Goal: Use online tool/utility: Utilize a website feature to perform a specific function

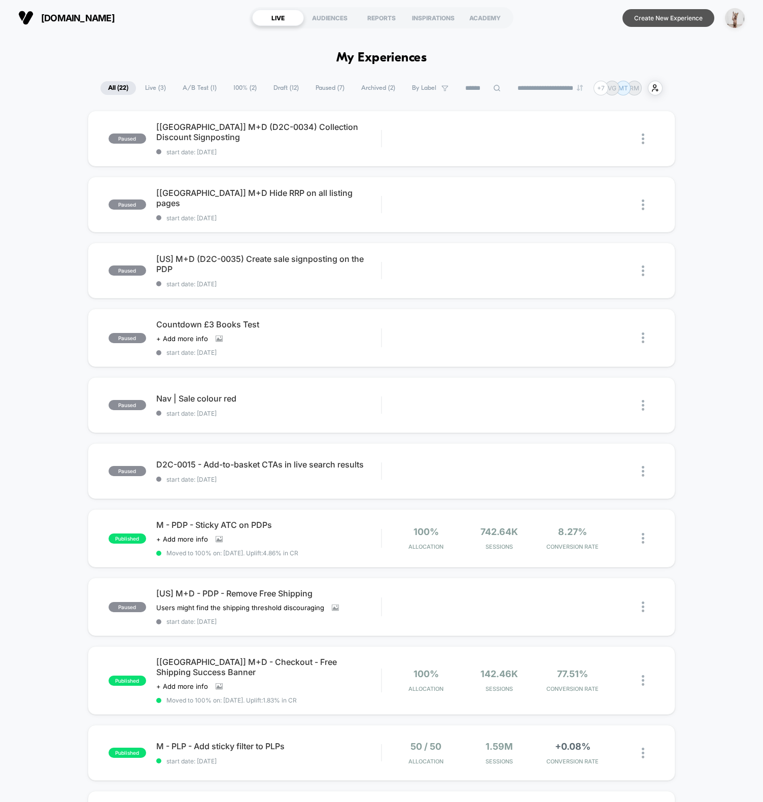
click at [643, 26] on button "Create New Experience" at bounding box center [669, 18] width 92 height 18
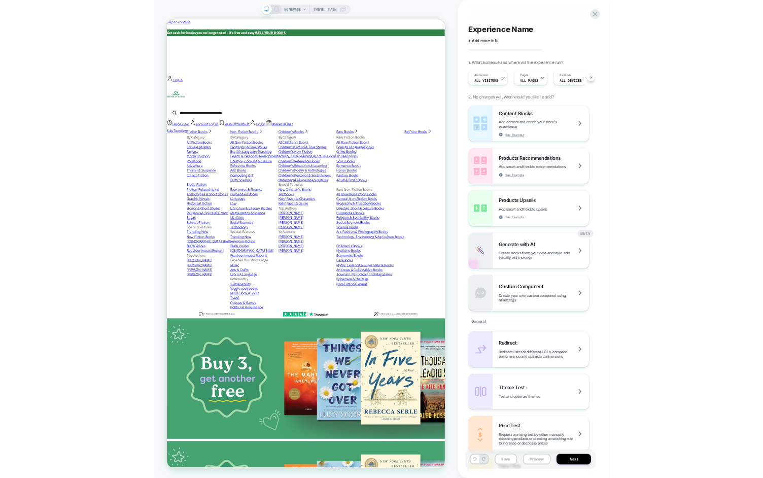
scroll to position [0, 1]
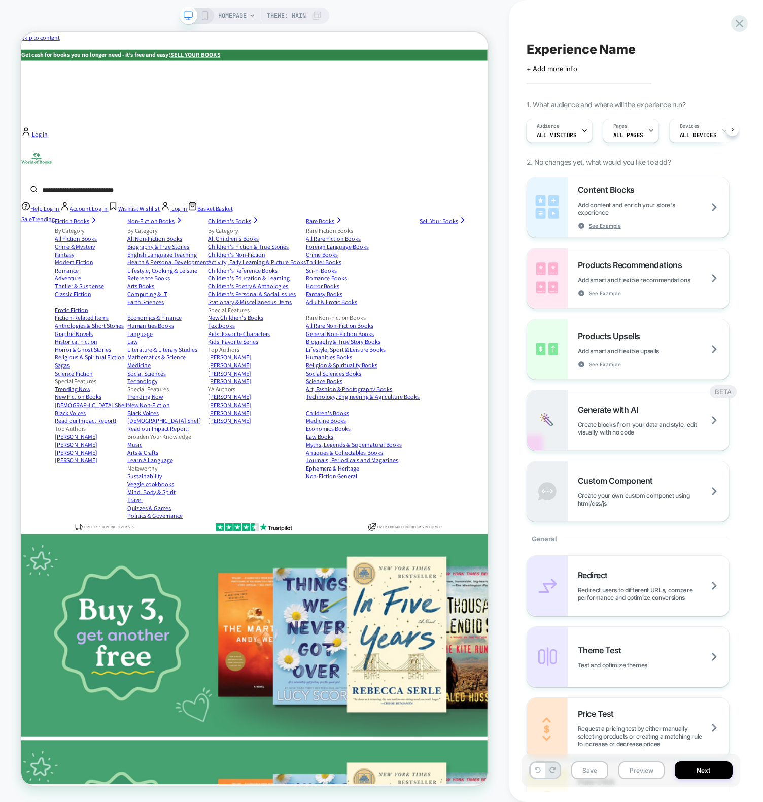
click at [447, 7] on div "HOMEPAGE Theme: MAIN" at bounding box center [254, 401] width 509 height 802
click at [121, 20] on div "HOMEPAGE Theme: MAIN" at bounding box center [254, 401] width 509 height 782
click at [387, 11] on div "HOMEPAGE Theme: MAIN" at bounding box center [254, 401] width 509 height 782
click at [639, 133] on span "ALL PAGES" at bounding box center [629, 134] width 30 height 7
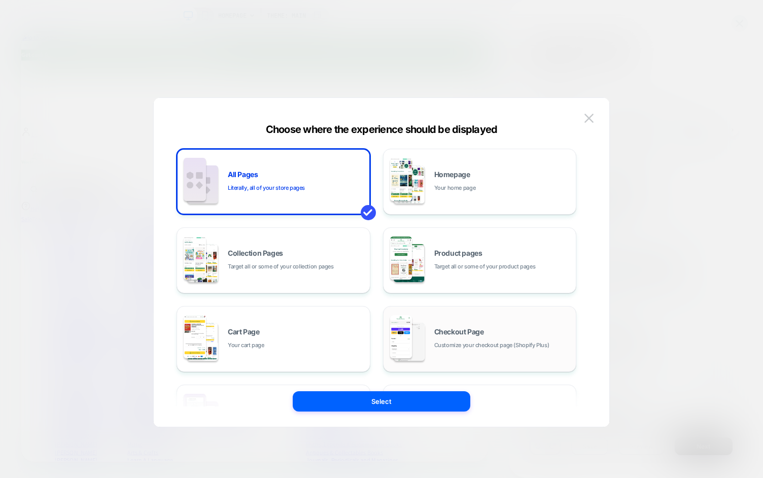
click at [456, 332] on span "Checkout Page" at bounding box center [459, 331] width 50 height 7
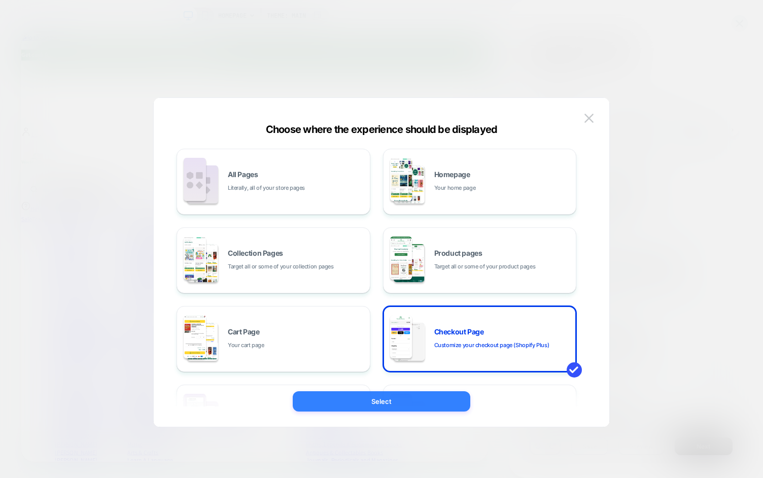
click at [367, 400] on button "Select" at bounding box center [382, 401] width 178 height 20
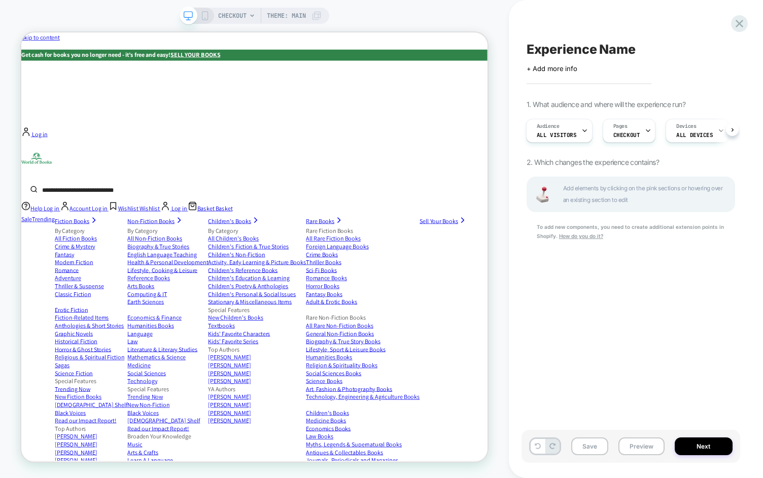
scroll to position [0, 1]
click at [628, 318] on div "Experience Name Click to edit experience details + Add more info 1. What audien…" at bounding box center [631, 239] width 219 height 458
click at [643, 350] on div "Experience Name Click to edit experience details + Add more info 1. What audien…" at bounding box center [631, 239] width 219 height 458
click at [655, 206] on span "Add elements by clicking on the pink sections or hovering over an existing sect…" at bounding box center [643, 194] width 161 height 23
click at [204, 16] on icon at bounding box center [204, 15] width 9 height 9
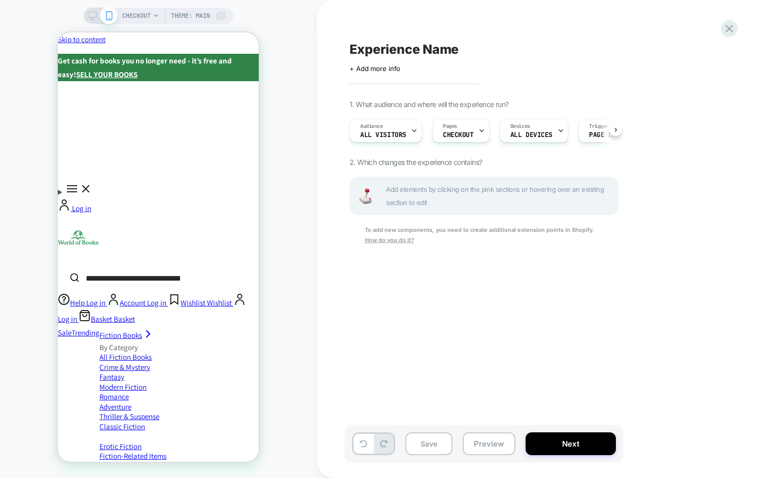
click at [304, 97] on div "CHECKOUT Theme: MAIN" at bounding box center [158, 239] width 317 height 458
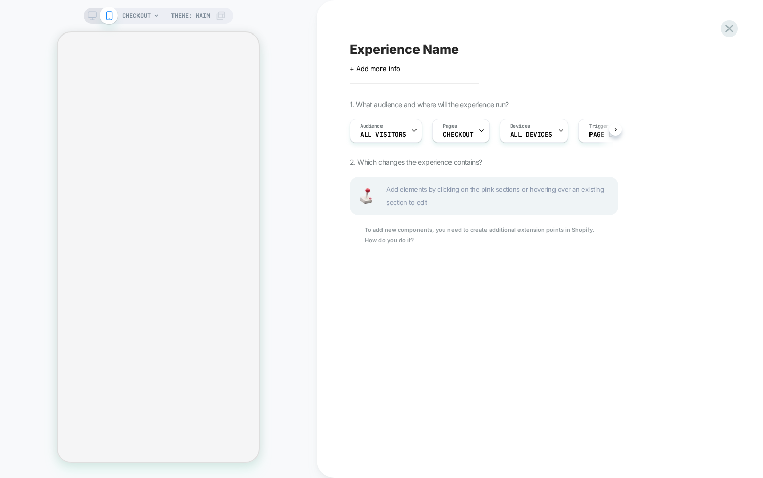
scroll to position [0, 1]
click at [444, 389] on div "Experience Name Click to edit experience details + Add more info 1. What audien…" at bounding box center [535, 239] width 381 height 458
click at [382, 386] on div "Experience Name Click to edit experience details + Add more info 1. What audien…" at bounding box center [535, 239] width 381 height 458
click at [562, 25] on div "Experience Name Click to edit experience details + Add more info 1. What audien…" at bounding box center [535, 239] width 381 height 458
click at [723, 25] on icon at bounding box center [730, 29] width 14 height 14
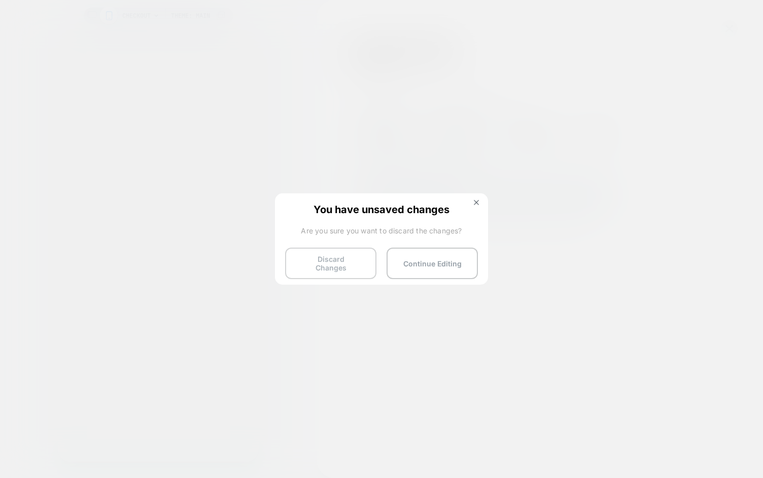
click at [355, 264] on button "Discard Changes" at bounding box center [330, 263] width 91 height 31
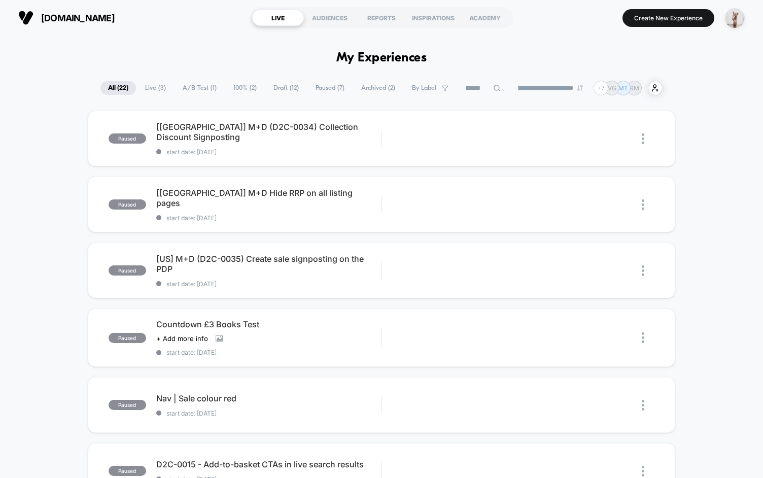
click at [170, 20] on section "[DOMAIN_NAME]" at bounding box center [128, 17] width 227 height 25
